Goal: Task Accomplishment & Management: Manage account settings

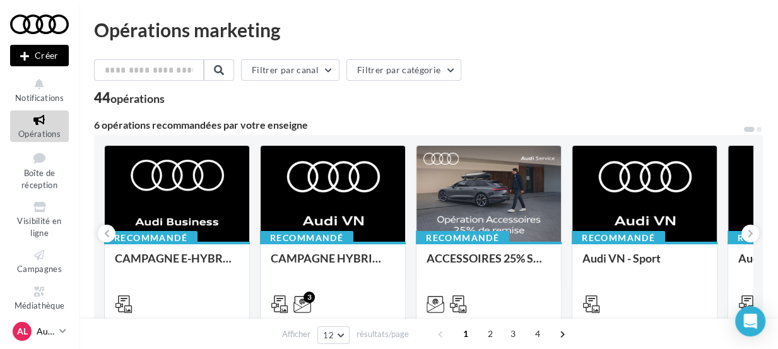
click at [62, 334] on icon at bounding box center [62, 331] width 7 height 11
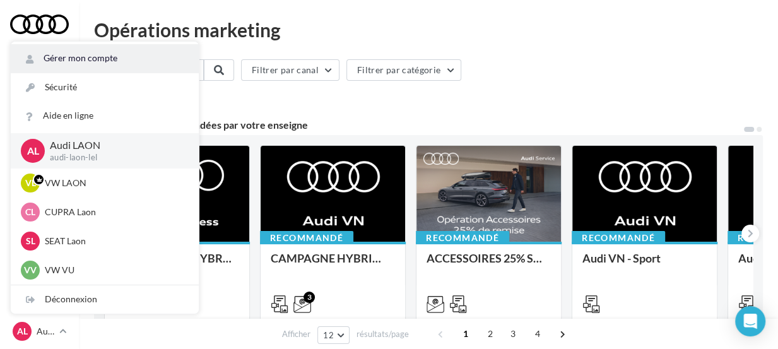
click at [108, 67] on link "Gérer mon compte" at bounding box center [105, 58] width 188 height 28
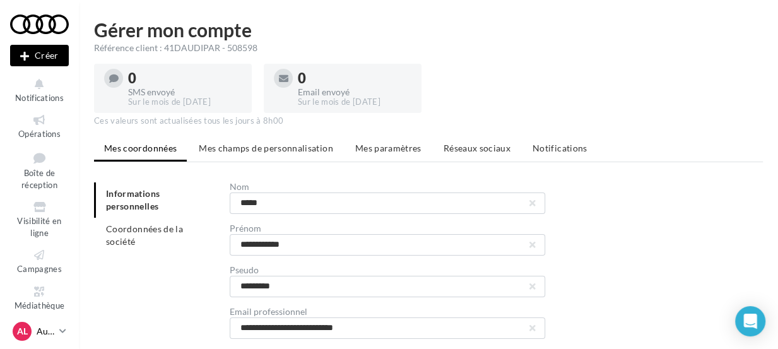
click at [28, 333] on div "AL" at bounding box center [22, 331] width 19 height 19
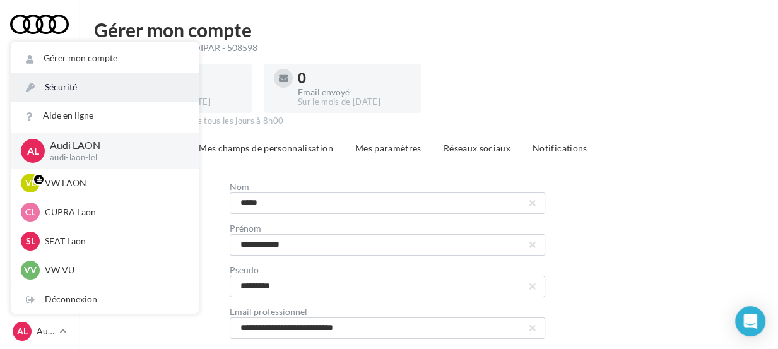
click at [70, 92] on link "Sécurité" at bounding box center [105, 87] width 188 height 28
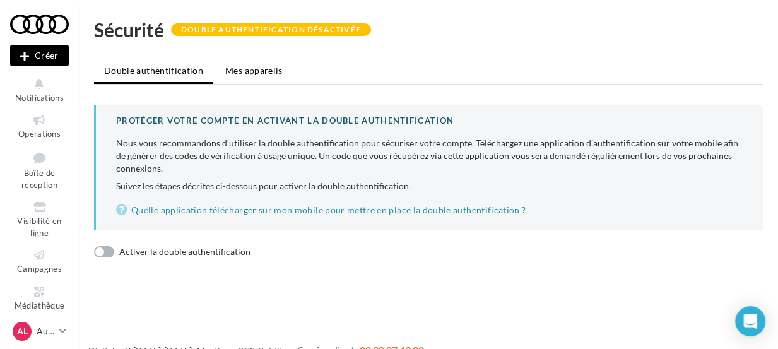
click at [270, 71] on span "Mes appareils" at bounding box center [253, 70] width 57 height 11
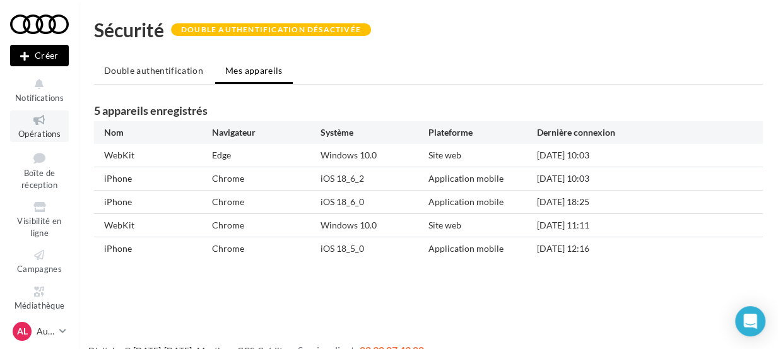
click at [33, 124] on icon at bounding box center [39, 120] width 51 height 15
